Goal: Task Accomplishment & Management: Use online tool/utility

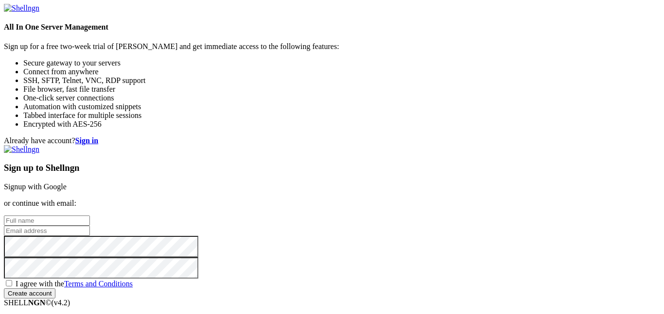
scroll to position [56, 0]
type input "[EMAIL_ADDRESS][DOMAIN_NAME]"
click at [55, 289] on input "Create account" at bounding box center [30, 294] width 52 height 10
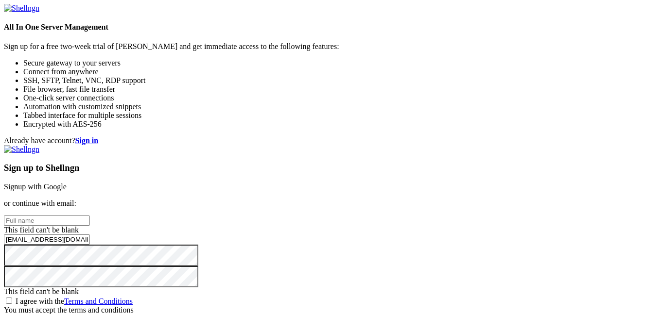
scroll to position [63, 0]
click at [55, 306] on input "Create account" at bounding box center [30, 311] width 52 height 10
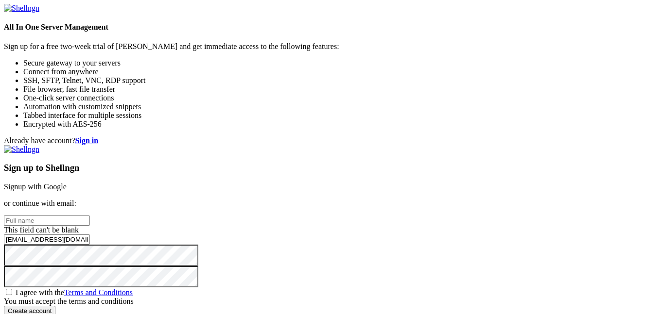
click at [99, 137] on strong "Sign in" at bounding box center [86, 141] width 23 height 8
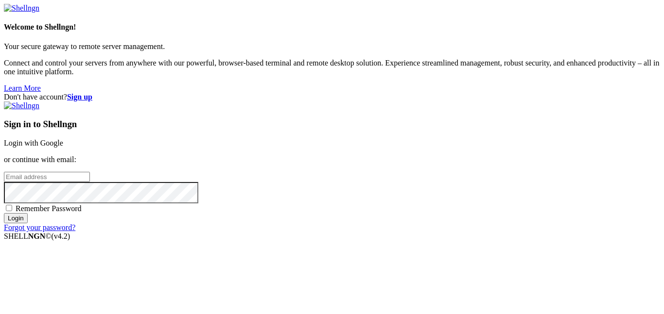
type input "[EMAIL_ADDRESS][DOMAIN_NAME]"
click at [90, 172] on input "[EMAIL_ADDRESS][DOMAIN_NAME]" at bounding box center [47, 177] width 86 height 10
click at [554, 229] on div "Don't have account? Sign up Sign in to Shellngn Login with Google or continue w…" at bounding box center [332, 162] width 656 height 139
click at [28, 224] on input "Login" at bounding box center [16, 218] width 24 height 10
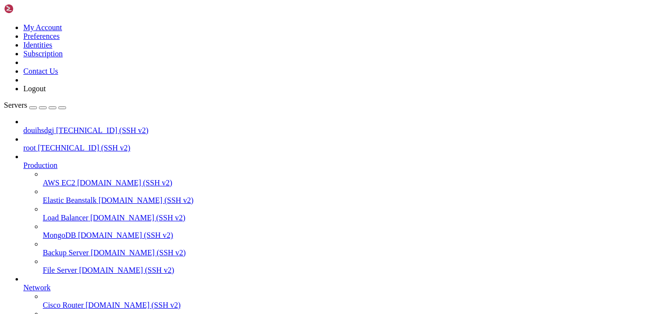
click at [23, 161] on icon at bounding box center [23, 161] width 0 height 0
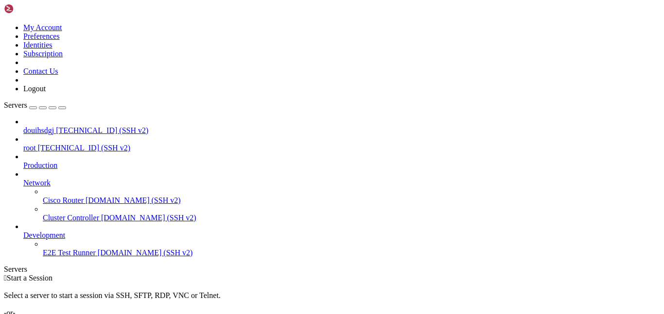
click at [23, 179] on icon at bounding box center [23, 179] width 0 height 0
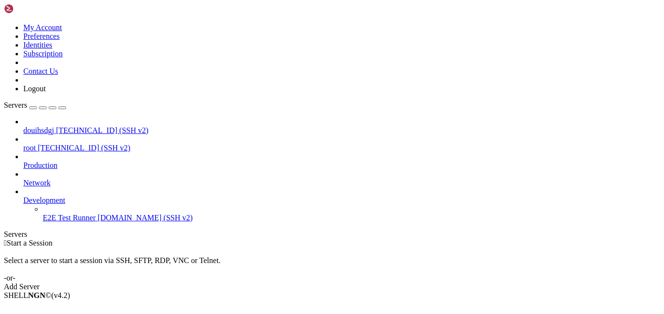
click at [23, 196] on icon at bounding box center [23, 196] width 0 height 0
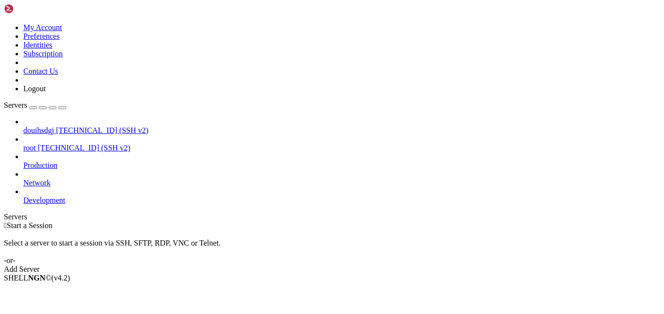
click at [402, 222] on div " Start a Session Select a server to start a session via SSH, SFTP, RDP, VNC or…" at bounding box center [332, 248] width 656 height 52
click at [402, 265] on div "Add Server" at bounding box center [332, 269] width 656 height 9
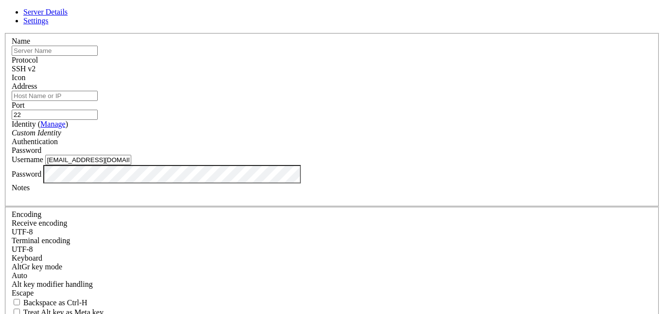
click at [131, 165] on input "[EMAIL_ADDRESS][DOMAIN_NAME]" at bounding box center [88, 160] width 86 height 10
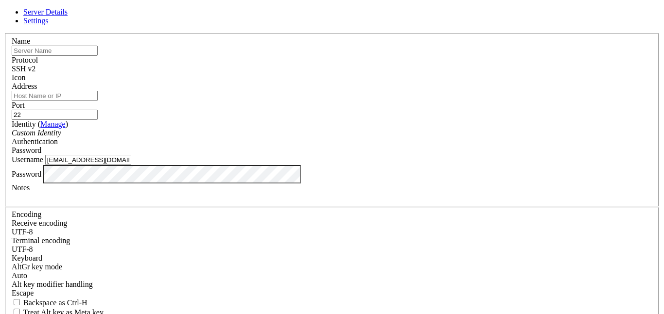
paste input "root"
type input "root"
click at [98, 110] on input "22" at bounding box center [55, 115] width 86 height 10
type input "2222"
click at [98, 56] on input "text" at bounding box center [55, 51] width 86 height 10
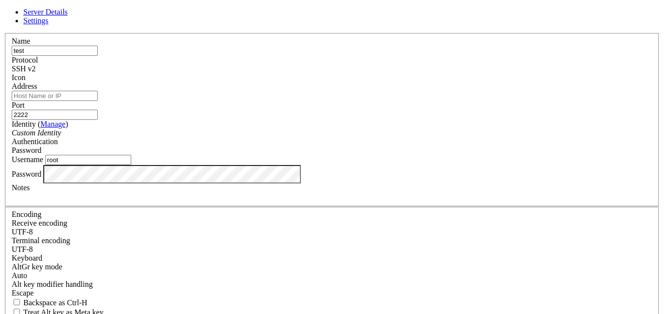
type input "test"
click at [98, 101] on input "Address" at bounding box center [55, 96] width 86 height 10
paste input "[TECHNICAL_ID]"
type input "[TECHNICAL_ID]"
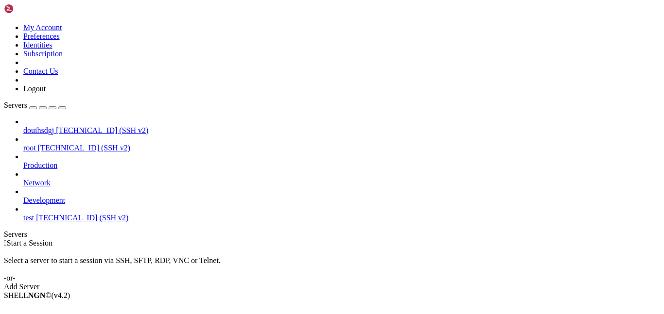
click at [23, 214] on icon at bounding box center [23, 214] width 0 height 0
click at [37, 214] on span "[TECHNICAL_ID] (SSH v2)" at bounding box center [82, 218] width 92 height 8
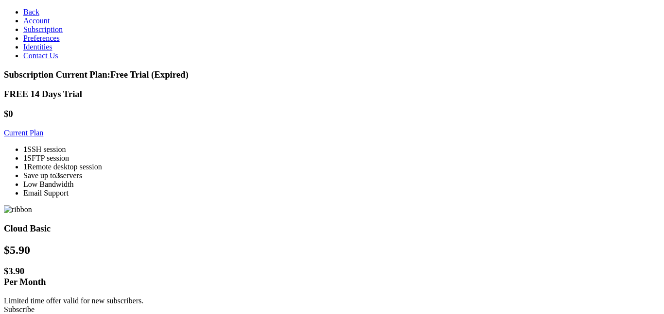
click at [43, 137] on link "Current Plan" at bounding box center [23, 133] width 39 height 8
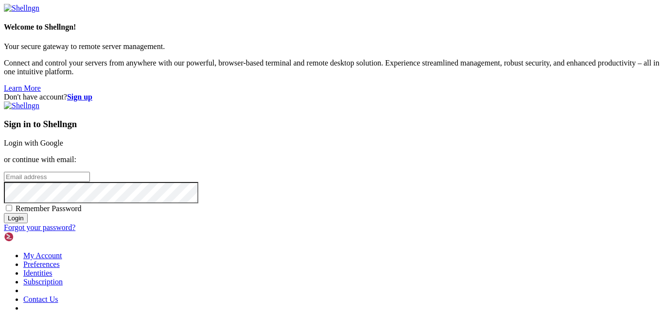
type input "root"
